Goal: Task Accomplishment & Management: Manage account settings

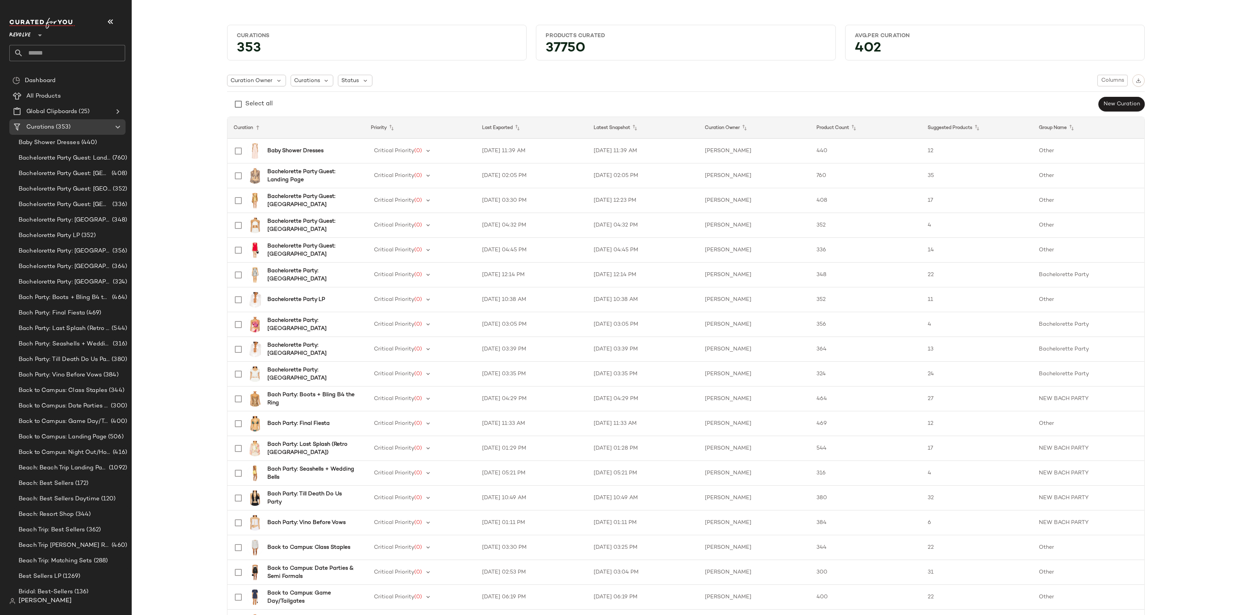
click at [28, 38] on span "Revolve" at bounding box center [19, 33] width 21 height 14
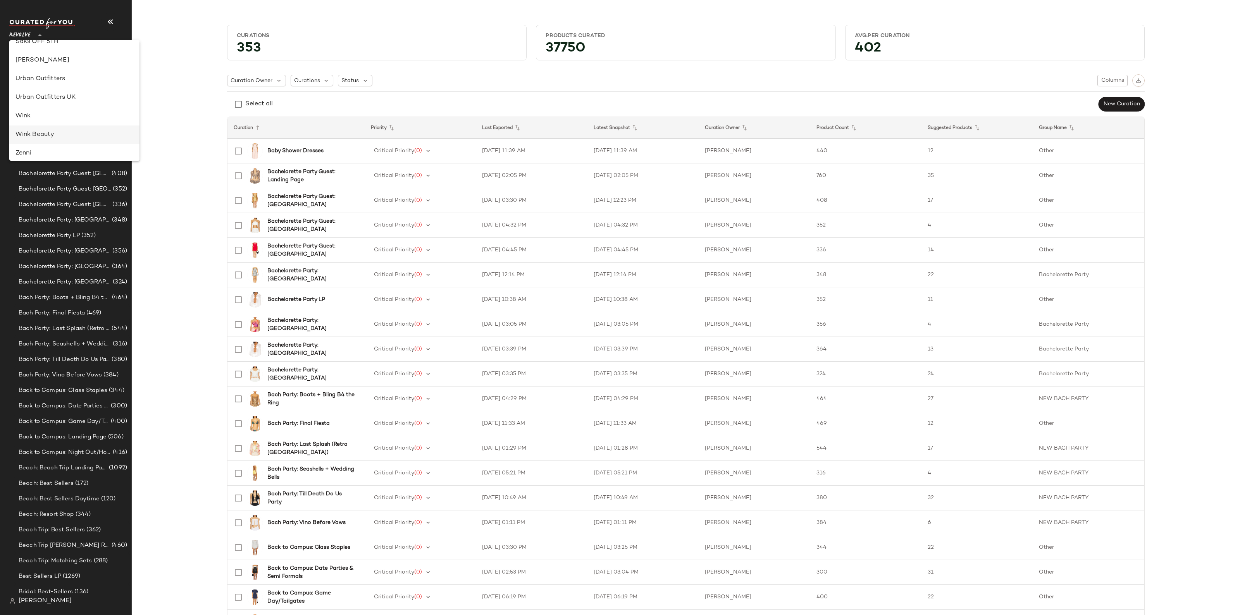
scroll to position [444, 0]
click at [39, 150] on div "Zenni" at bounding box center [74, 148] width 118 height 9
type input "**"
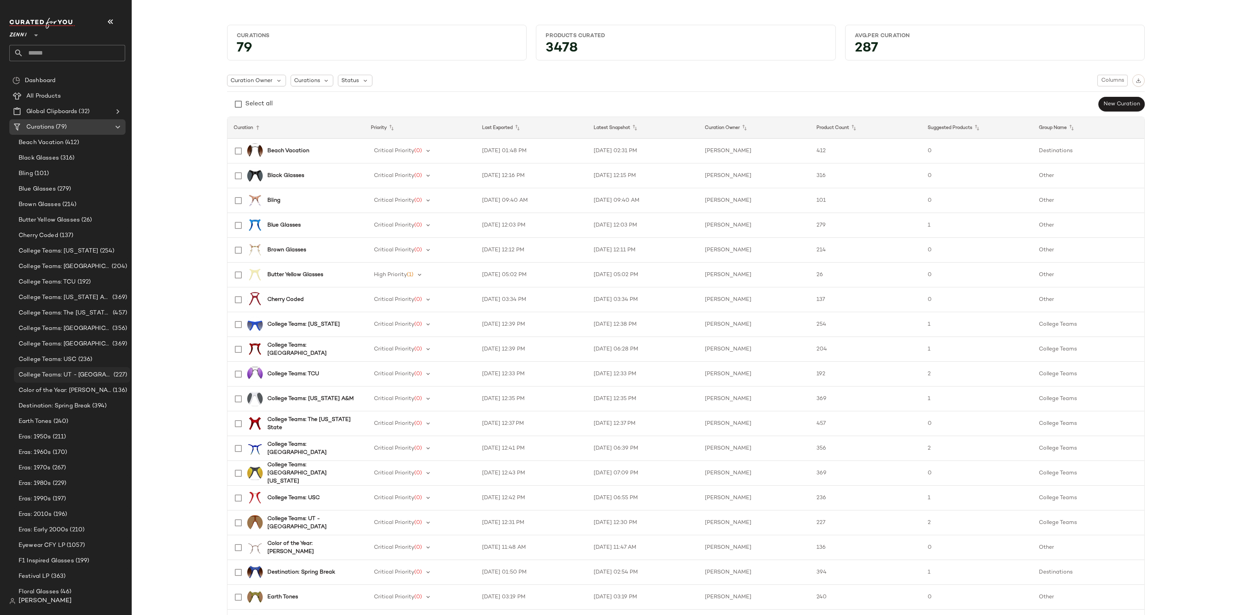
click at [41, 376] on span "College Teams: UT - [GEOGRAPHIC_DATA]" at bounding box center [65, 375] width 93 height 9
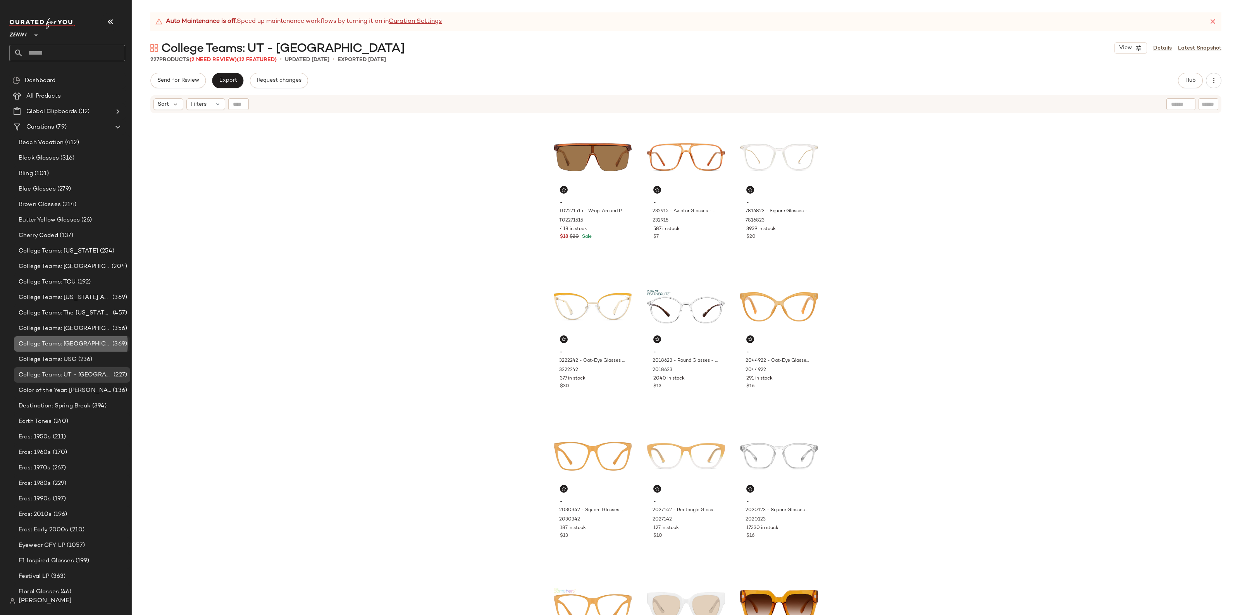
click at [47, 345] on span "College Teams: [GEOGRAPHIC_DATA][US_STATE]" at bounding box center [65, 344] width 92 height 9
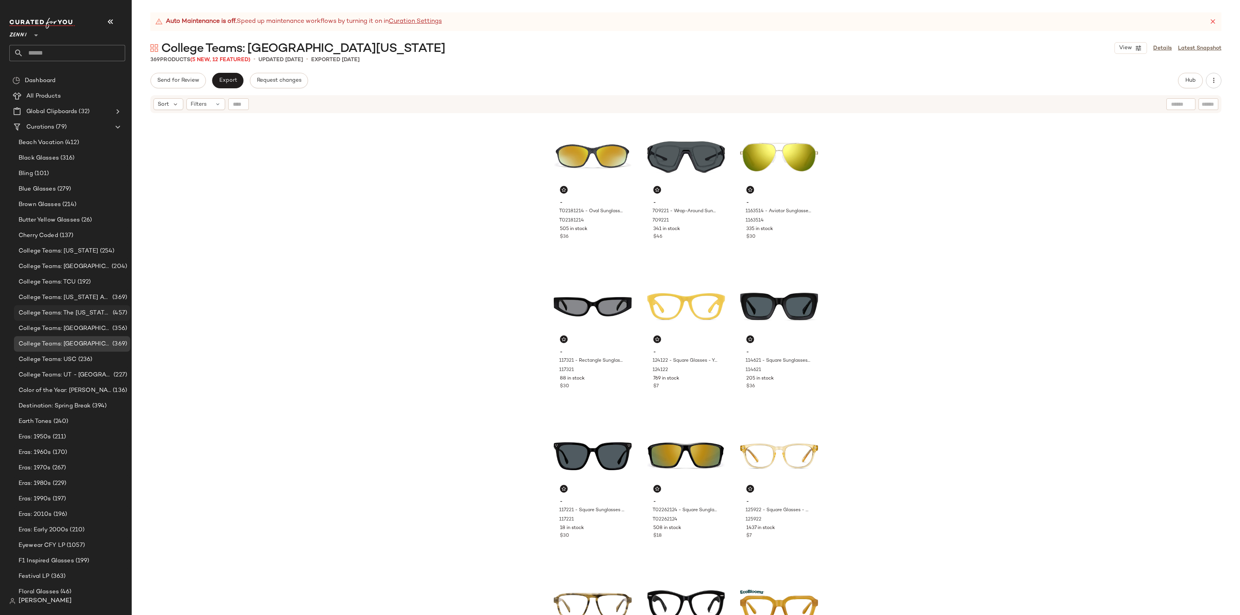
click at [53, 315] on span "College Teams: The [US_STATE] State" at bounding box center [65, 313] width 93 height 9
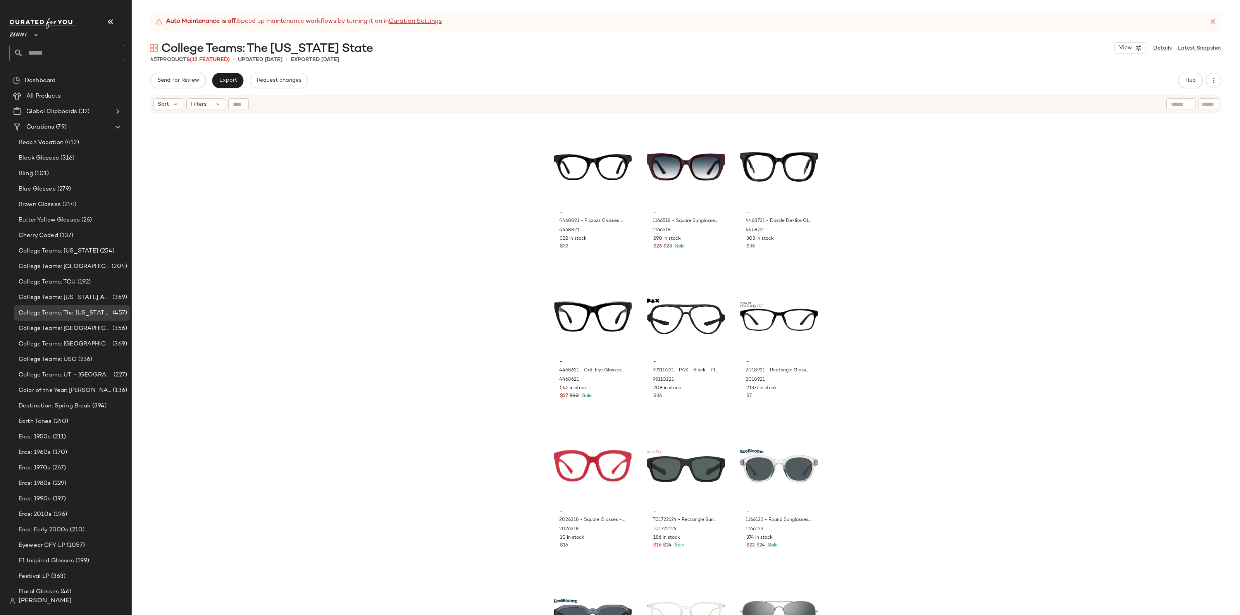
scroll to position [4026, 0]
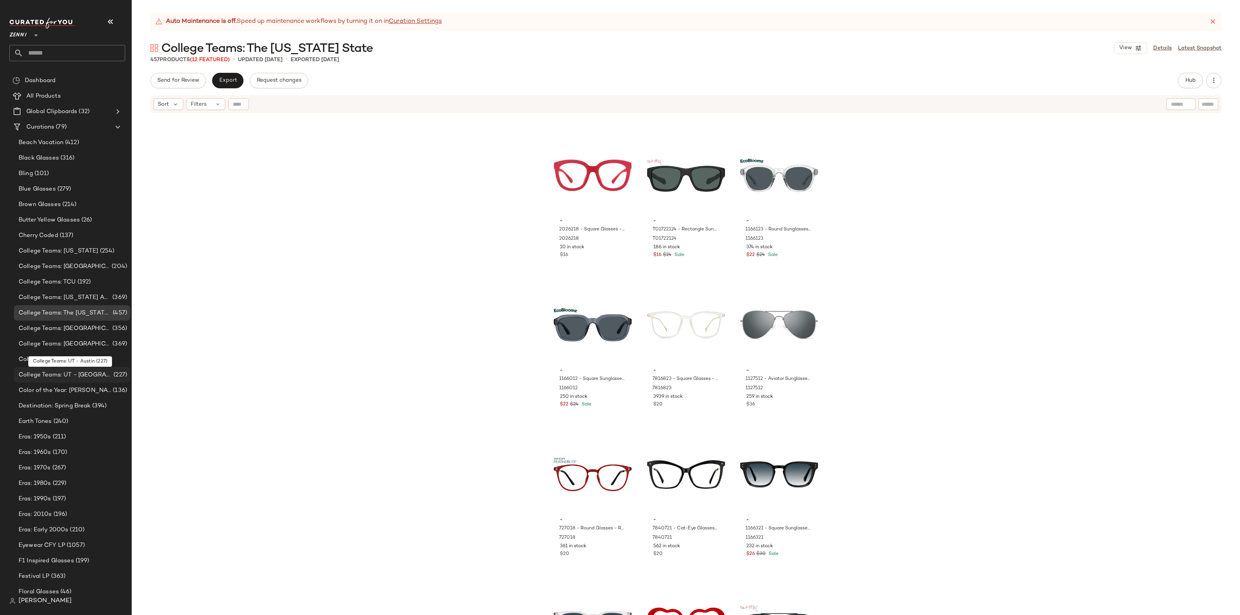
click at [57, 376] on span "College Teams: UT - [GEOGRAPHIC_DATA]" at bounding box center [65, 375] width 93 height 9
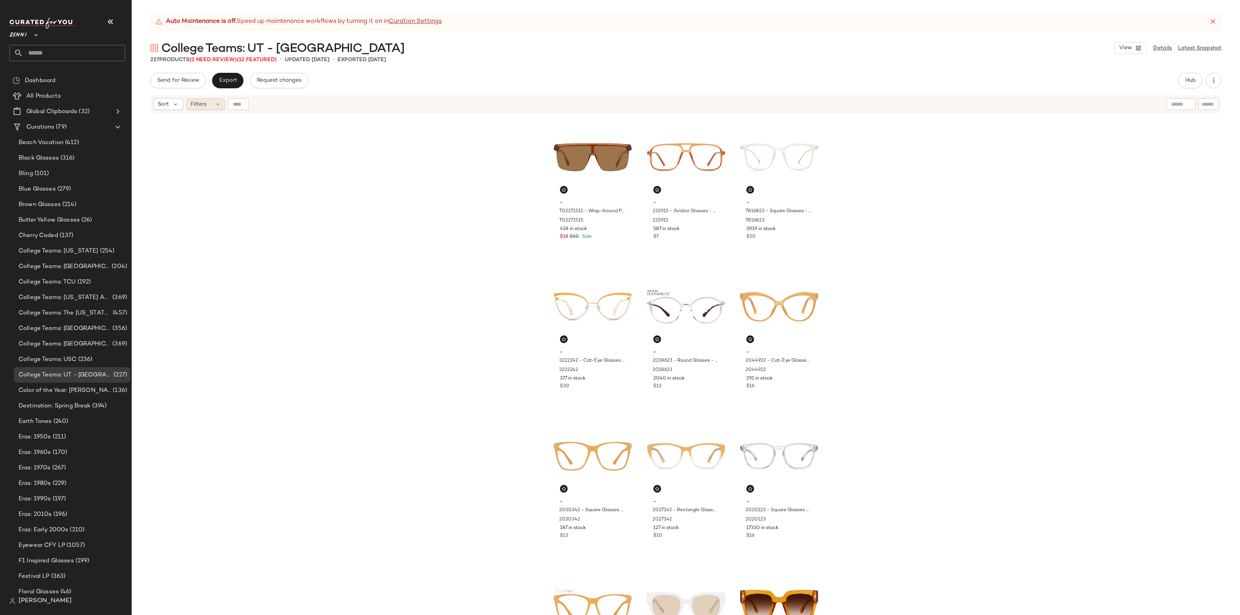
click at [212, 105] on div "Filters" at bounding box center [205, 104] width 39 height 12
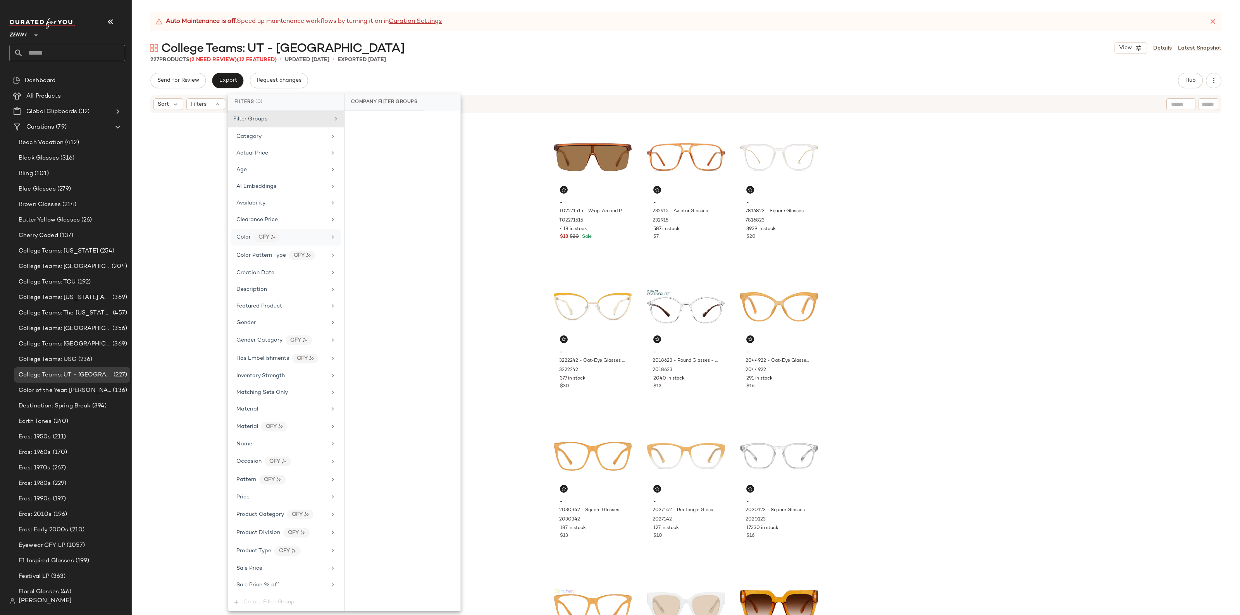
click at [293, 241] on div "Color CFY" at bounding box center [281, 237] width 90 height 10
click at [374, 307] on div "red" at bounding box center [402, 308] width 115 height 19
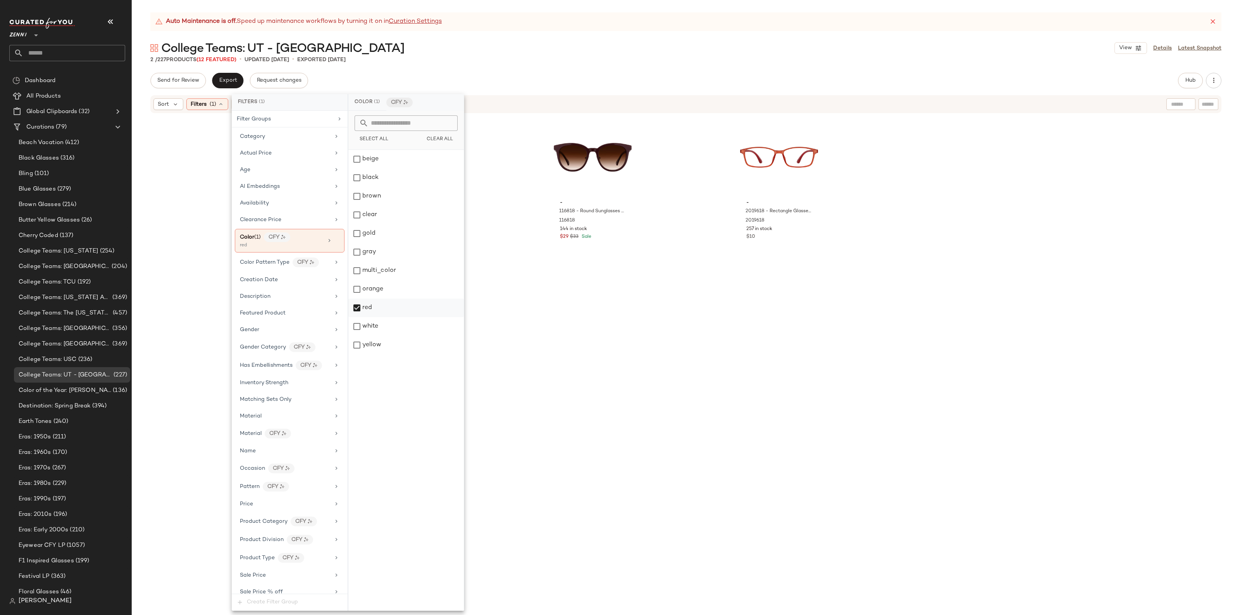
click at [390, 306] on div "red" at bounding box center [405, 308] width 115 height 19
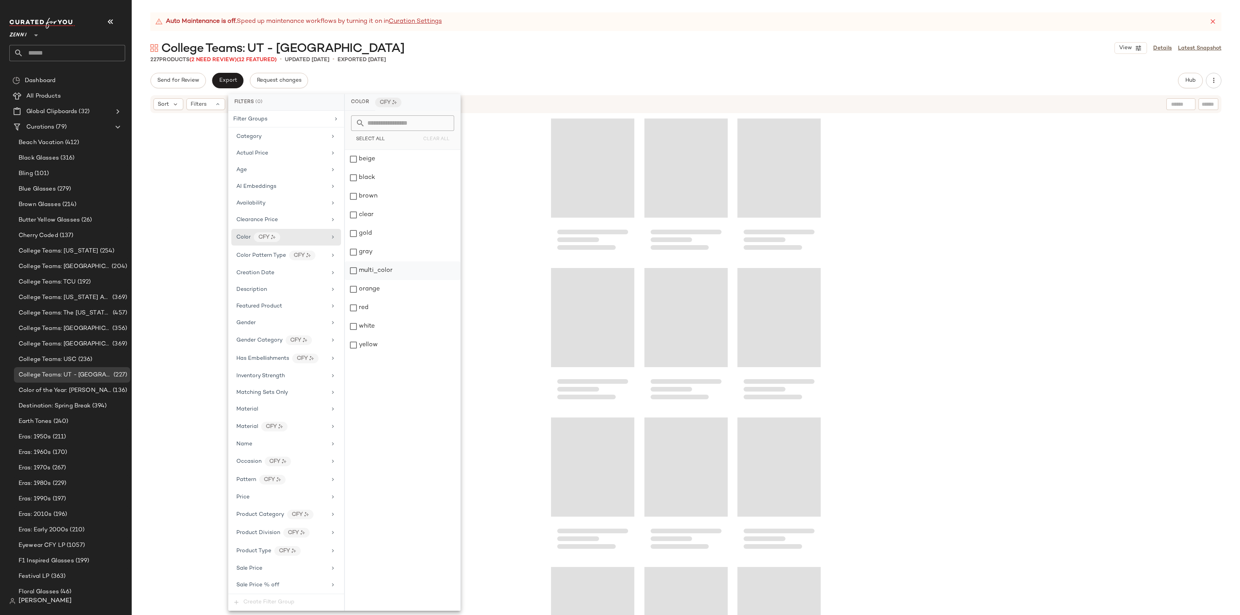
click at [387, 272] on div "multi_color" at bounding box center [402, 271] width 115 height 19
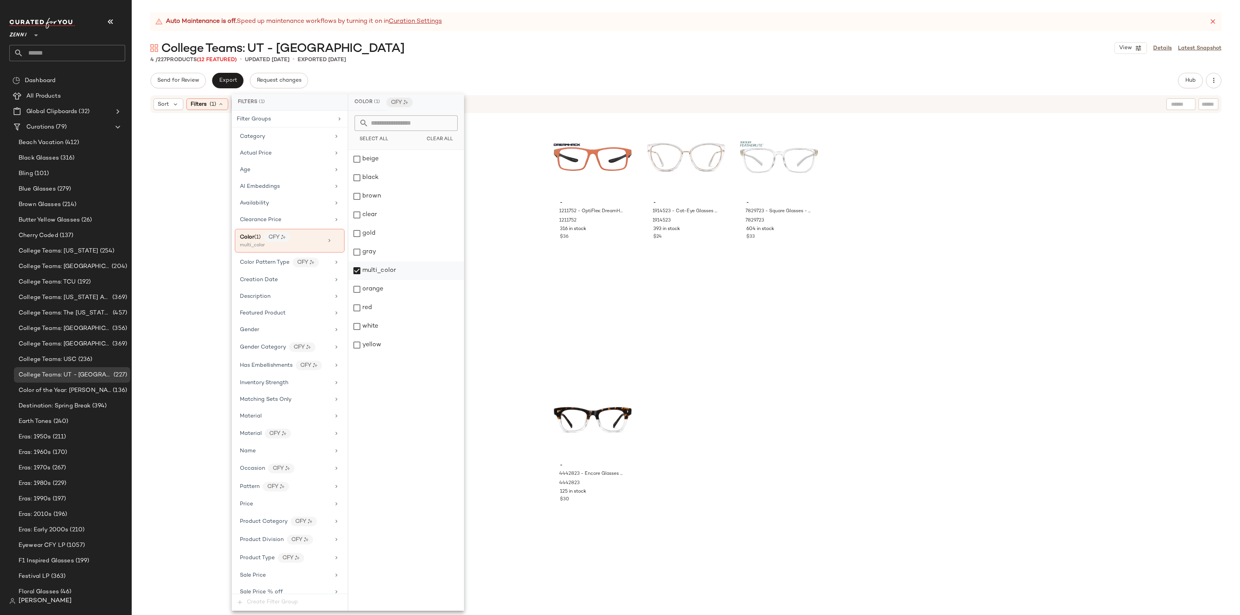
click at [390, 274] on div "multi_color" at bounding box center [405, 271] width 115 height 19
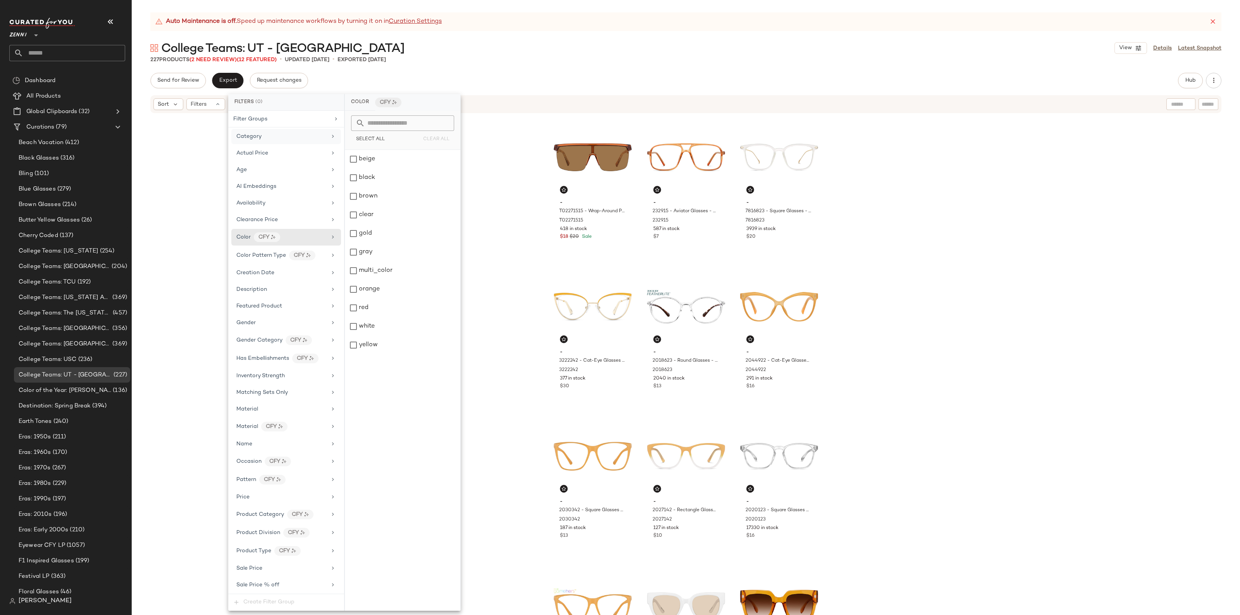
click at [287, 140] on div "Category" at bounding box center [281, 136] width 90 height 8
click at [278, 327] on div "Gender" at bounding box center [281, 323] width 90 height 8
click at [277, 169] on div "Age" at bounding box center [281, 170] width 90 height 8
click at [1161, 67] on div "Auto Maintenance is off. Speed up maintenance workflows by turning it on in Cur…" at bounding box center [686, 313] width 1108 height 603
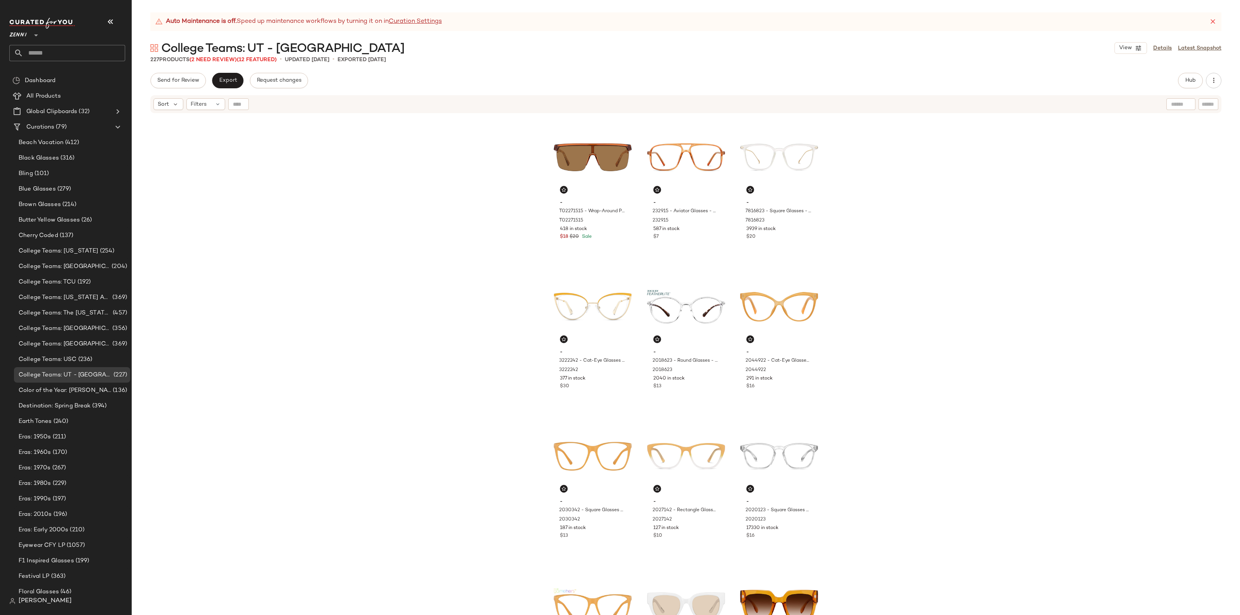
click at [50, 51] on input "text" at bounding box center [74, 53] width 102 height 16
type input "*****"
click at [49, 71] on b "Witch" at bounding box center [42, 75] width 16 height 8
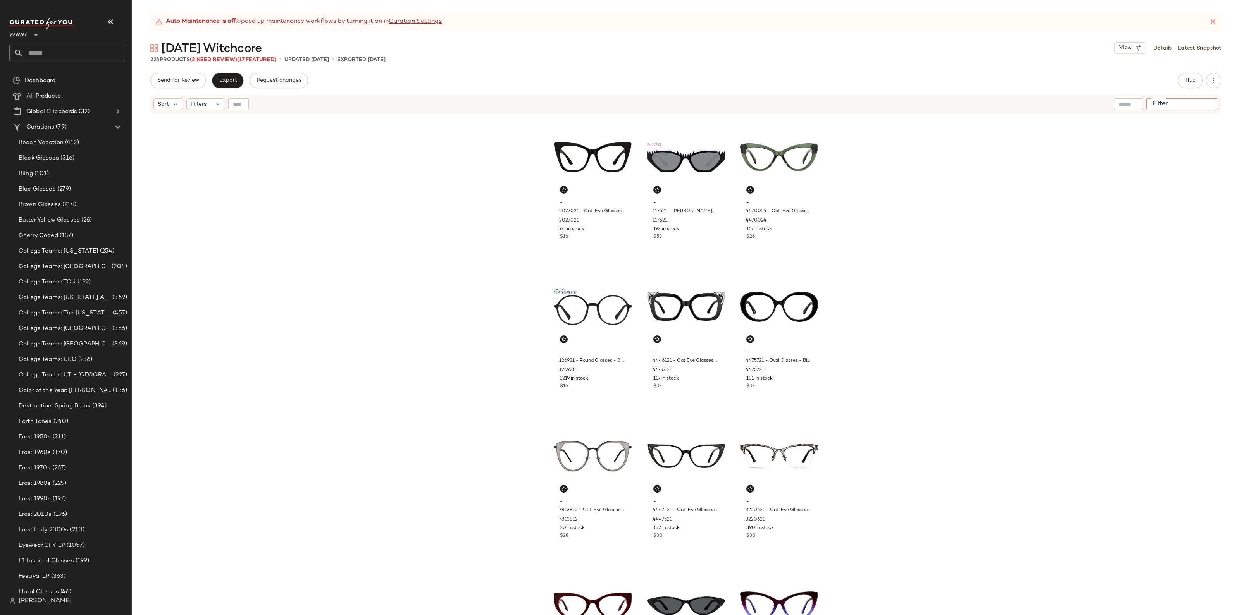
click at [1209, 103] on input "Filter" at bounding box center [1182, 104] width 66 height 8
paste input "*******"
type input "*******"
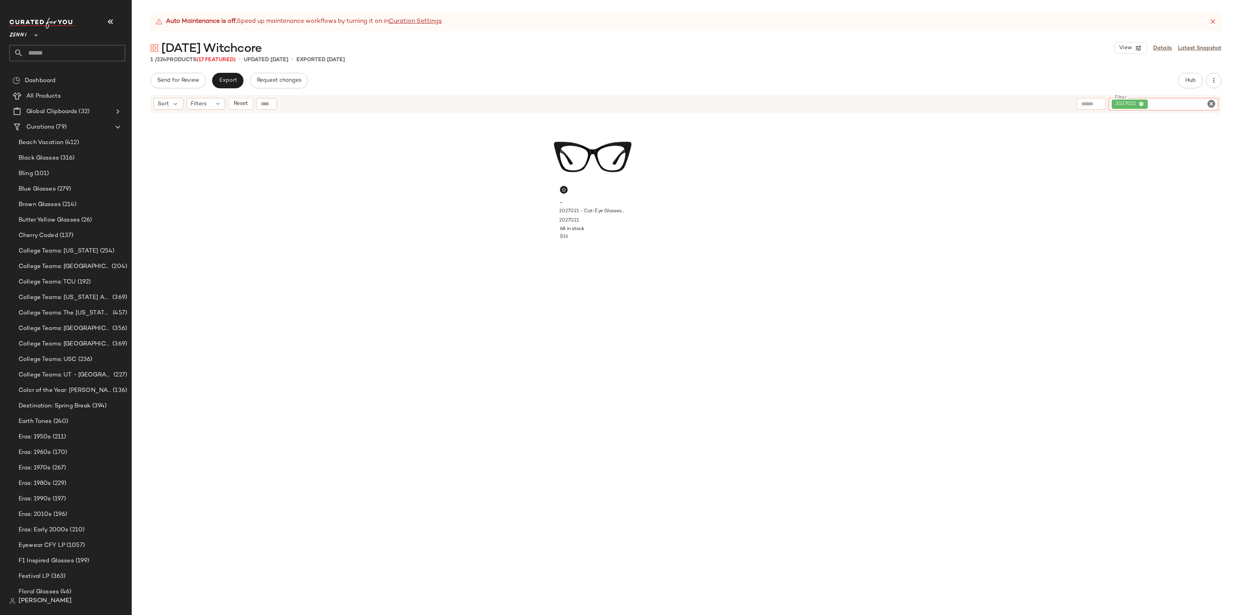
click at [1211, 102] on icon "Clear Filter" at bounding box center [1210, 103] width 9 height 9
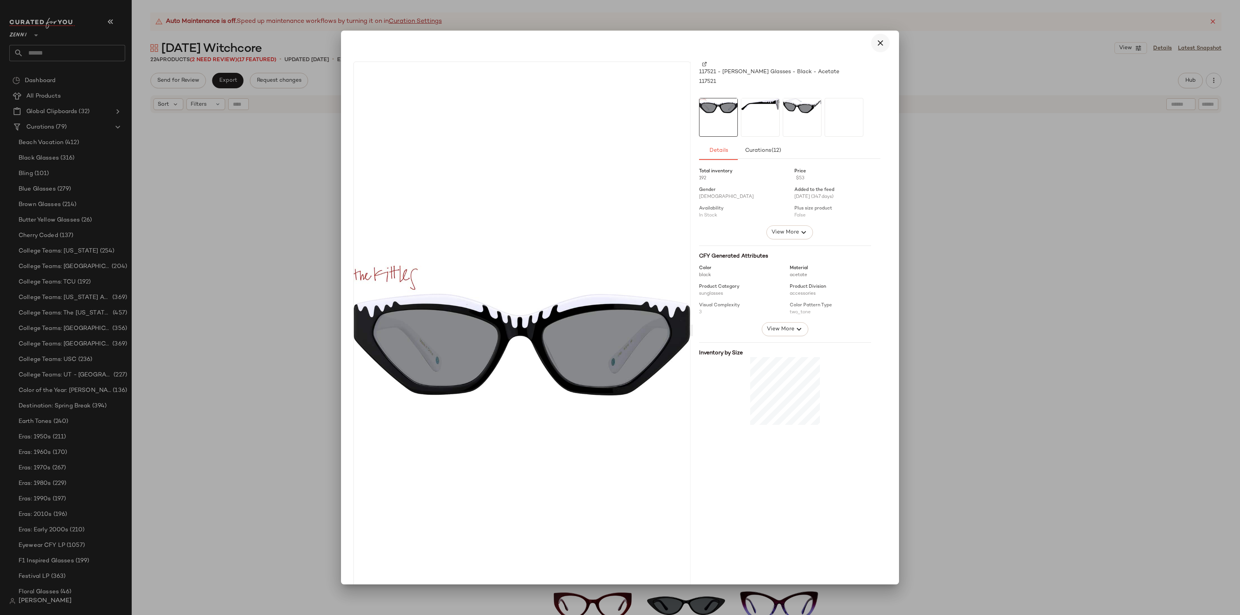
click at [877, 43] on icon "button" at bounding box center [880, 42] width 9 height 9
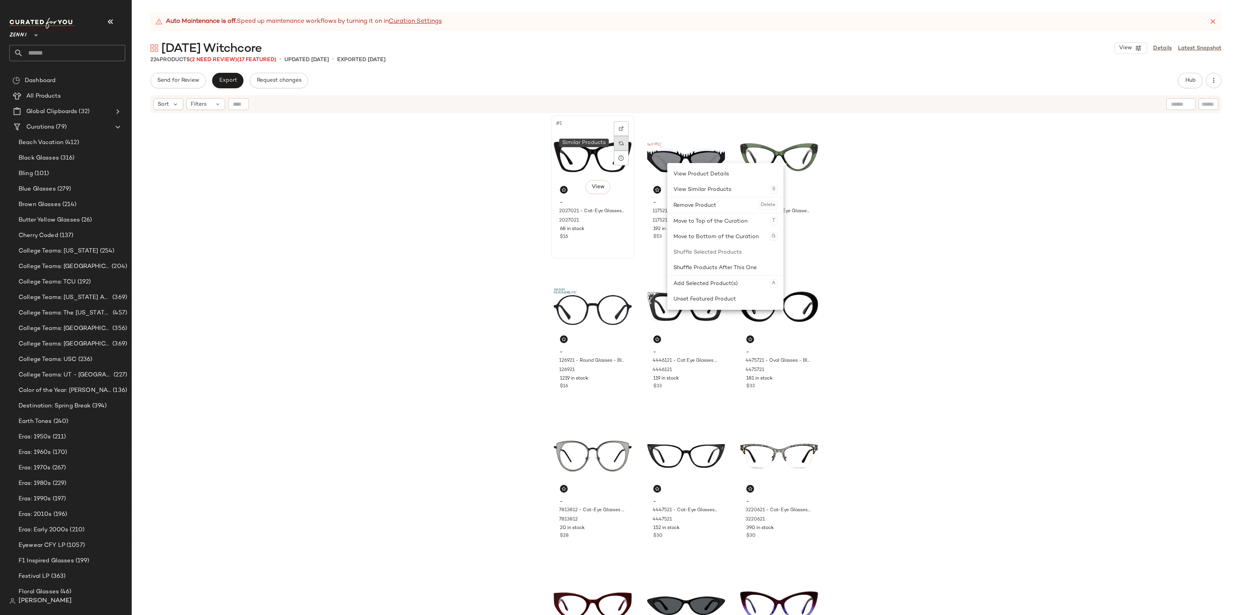
click at [625, 143] on div at bounding box center [621, 143] width 15 height 15
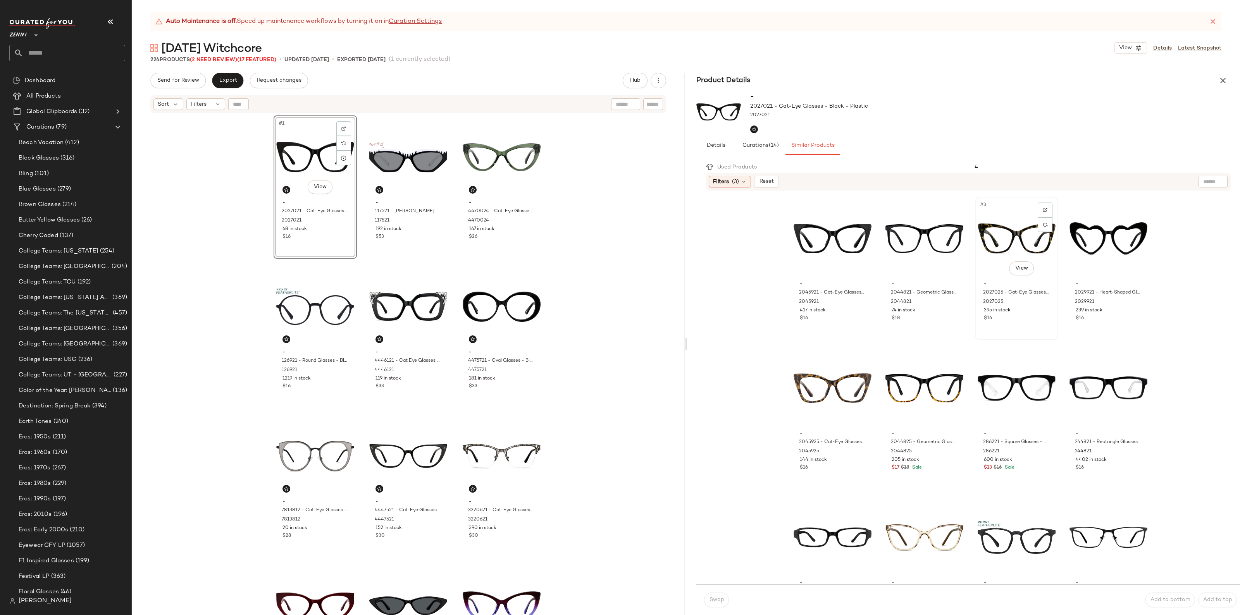
click at [998, 238] on div "#3 View" at bounding box center [1016, 239] width 78 height 78
click at [721, 597] on span "Swap" at bounding box center [716, 600] width 15 height 6
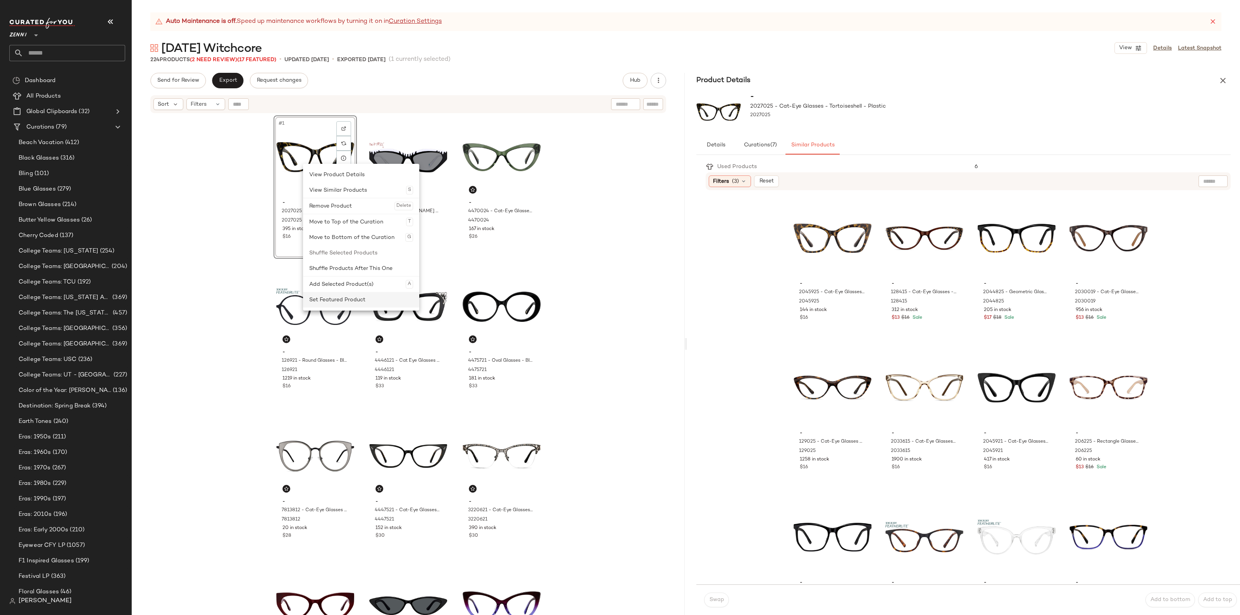
click at [341, 293] on div "Set Featured Product" at bounding box center [361, 299] width 104 height 15
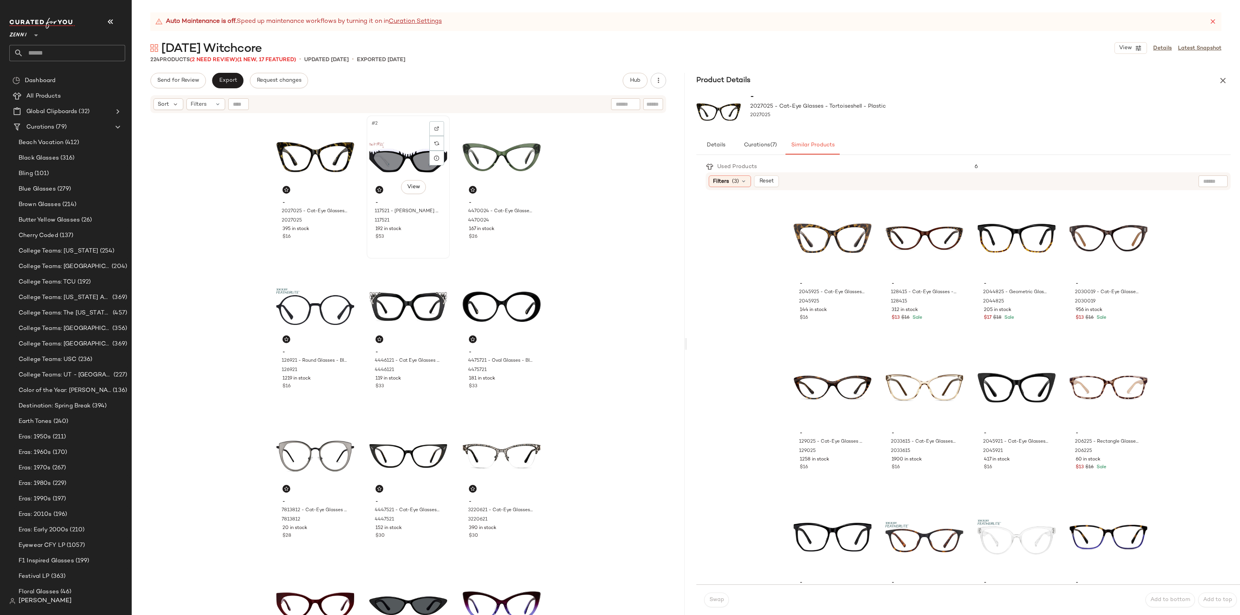
click at [413, 153] on div "#2 View" at bounding box center [408, 157] width 78 height 78
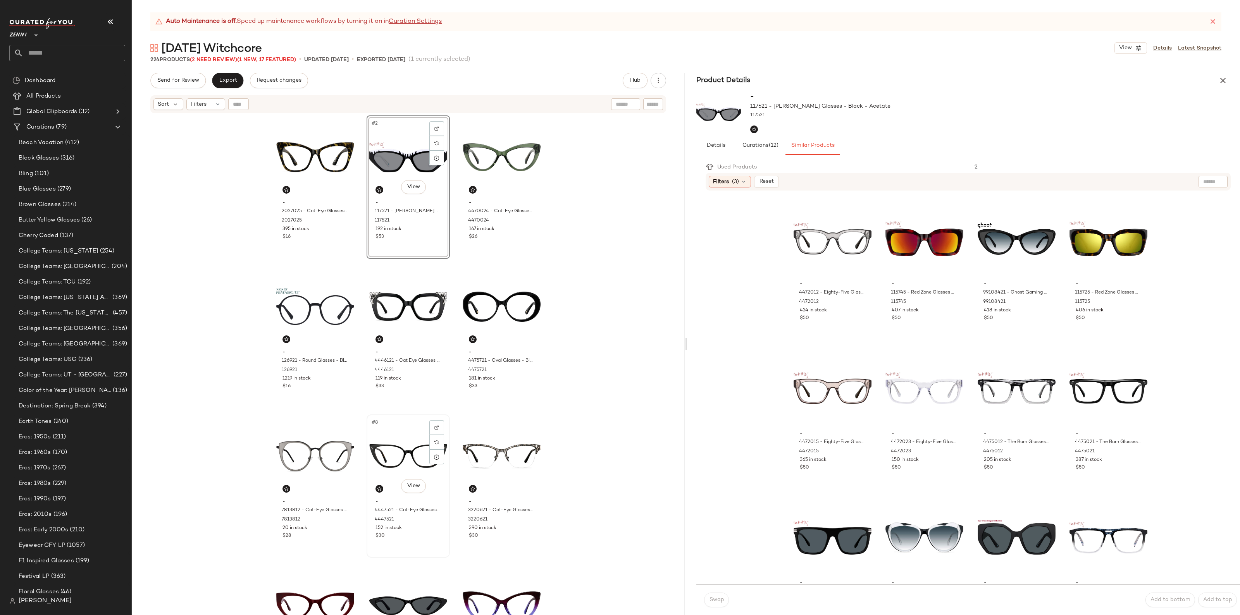
click at [415, 452] on div "#8 View" at bounding box center [408, 456] width 78 height 78
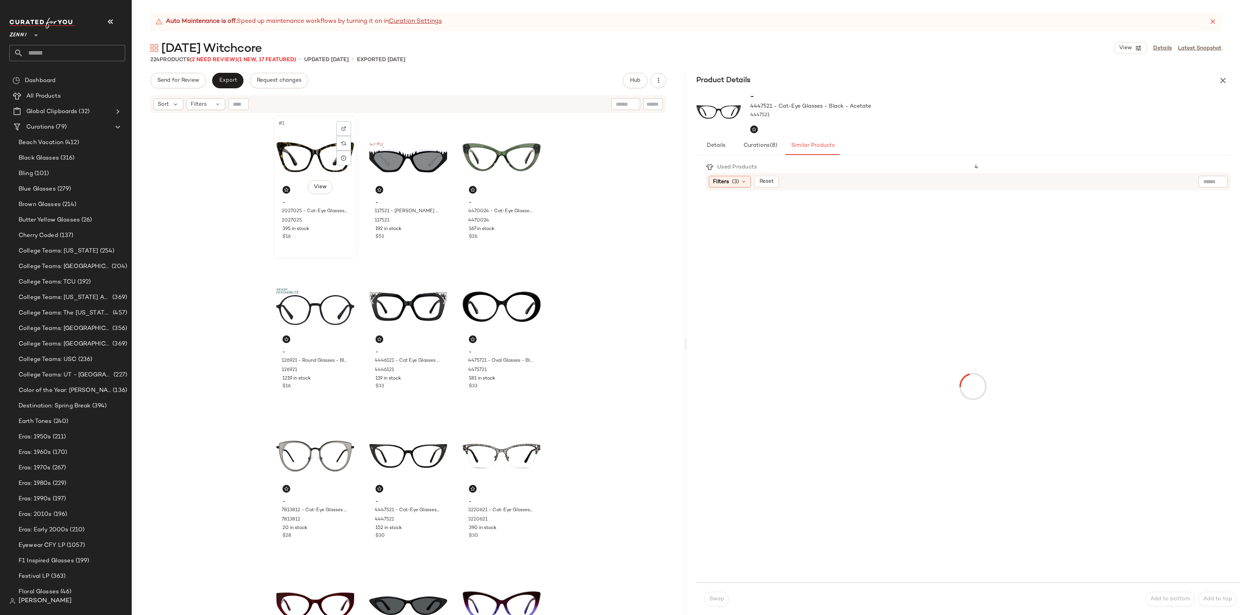
click at [312, 141] on div "#1 View" at bounding box center [315, 157] width 78 height 78
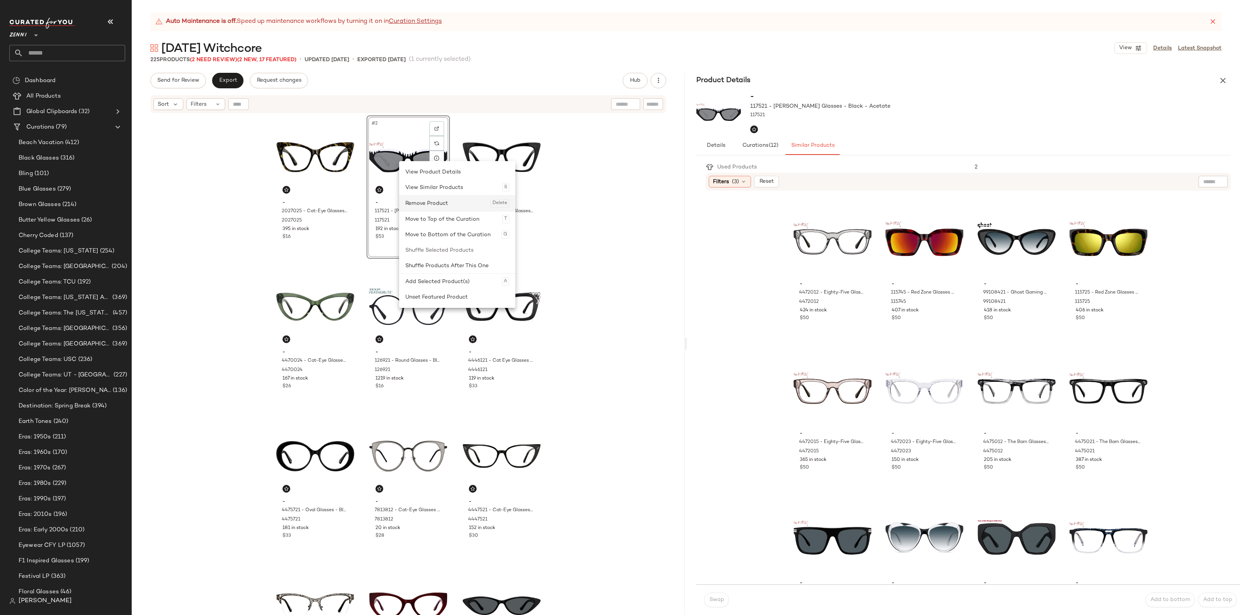
click at [430, 208] on div "Remove Product Delete" at bounding box center [457, 203] width 104 height 15
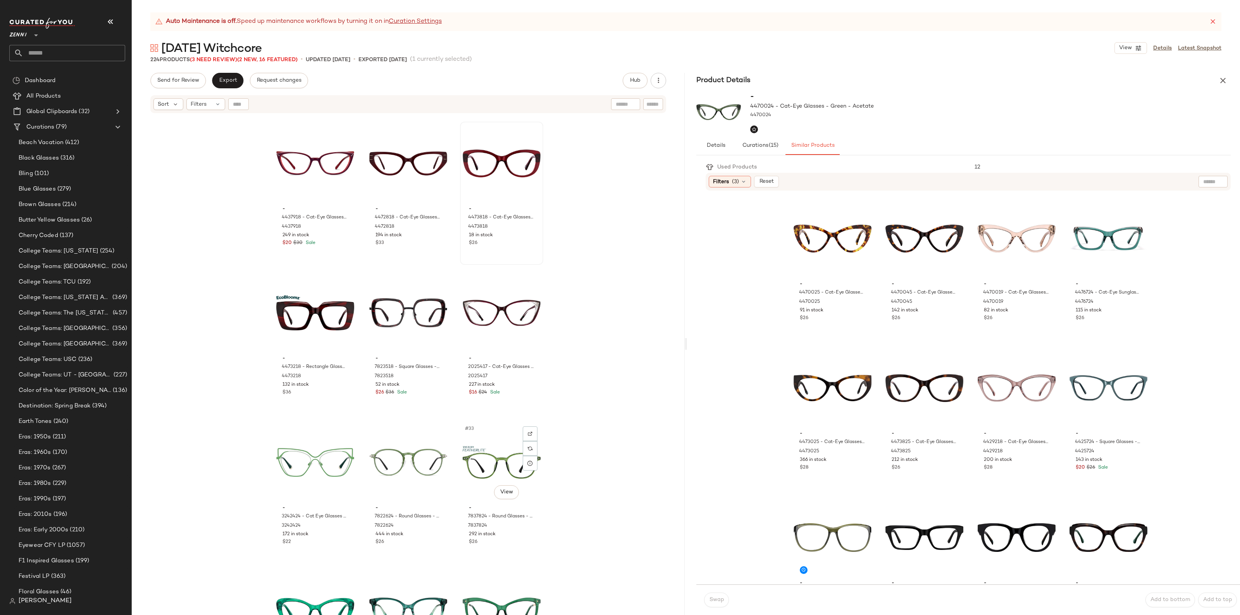
scroll to position [1217, 0]
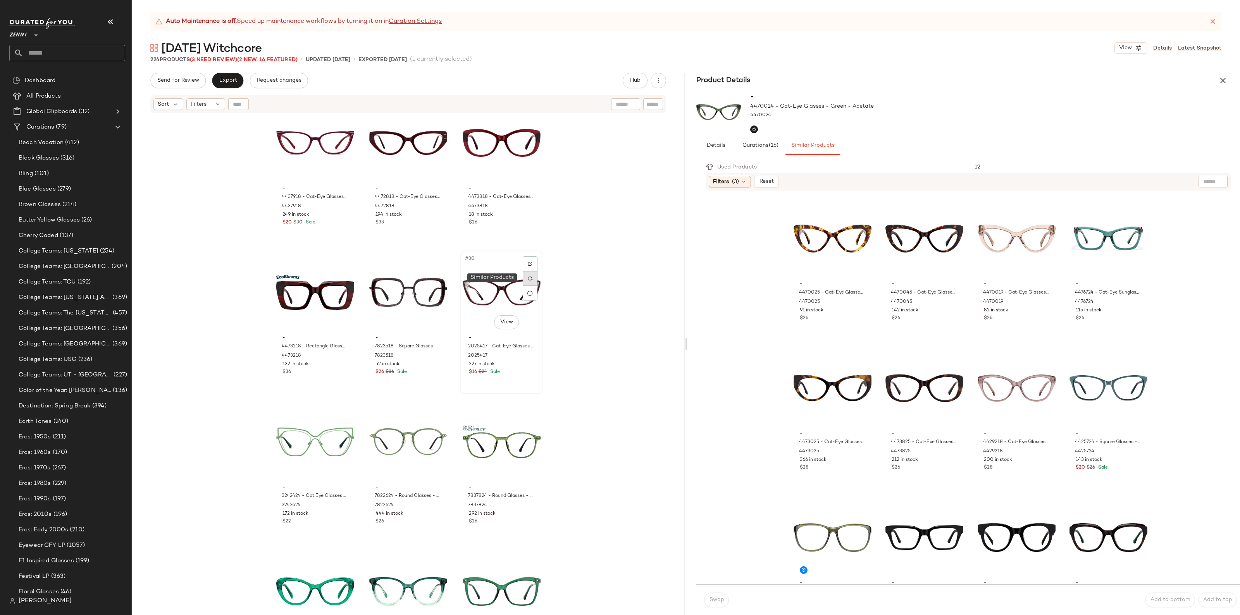
click at [533, 278] on div at bounding box center [530, 278] width 15 height 15
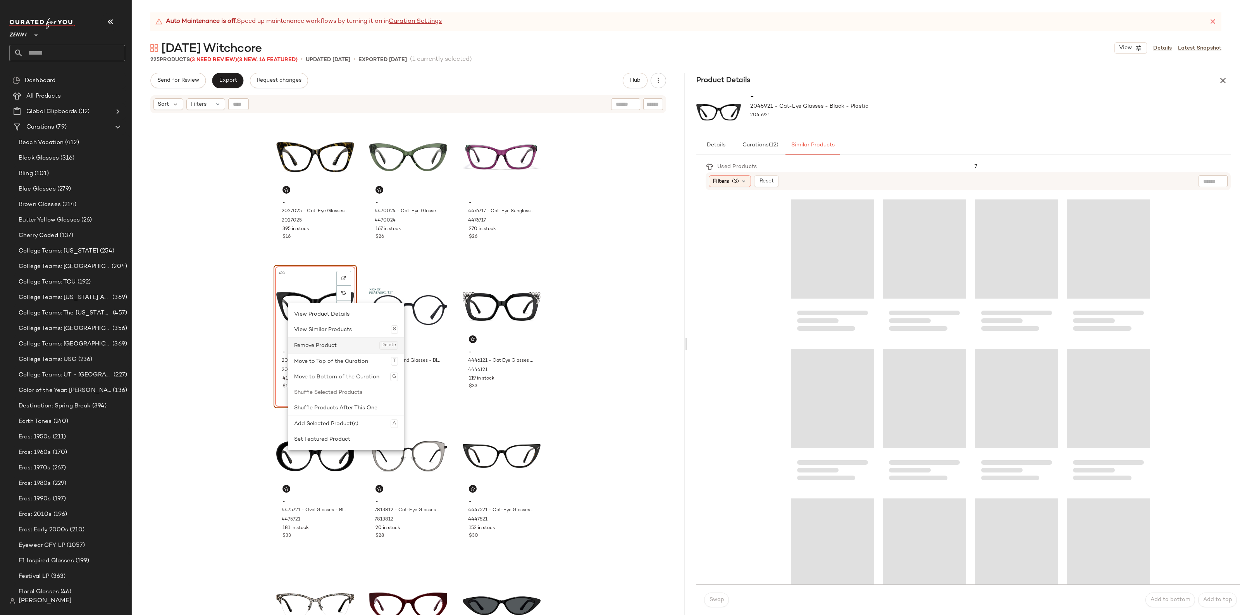
click at [329, 343] on div "Remove Product Delete" at bounding box center [346, 345] width 104 height 15
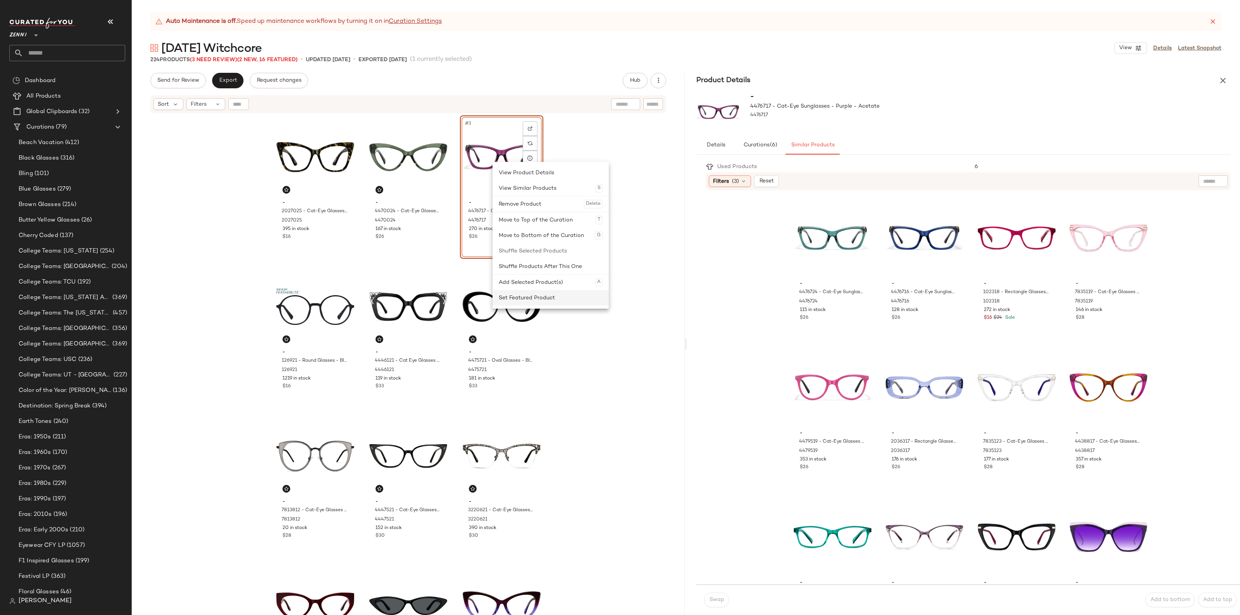
click at [518, 298] on div "Set Featured Product" at bounding box center [551, 297] width 104 height 15
